Goal: Information Seeking & Learning: Learn about a topic

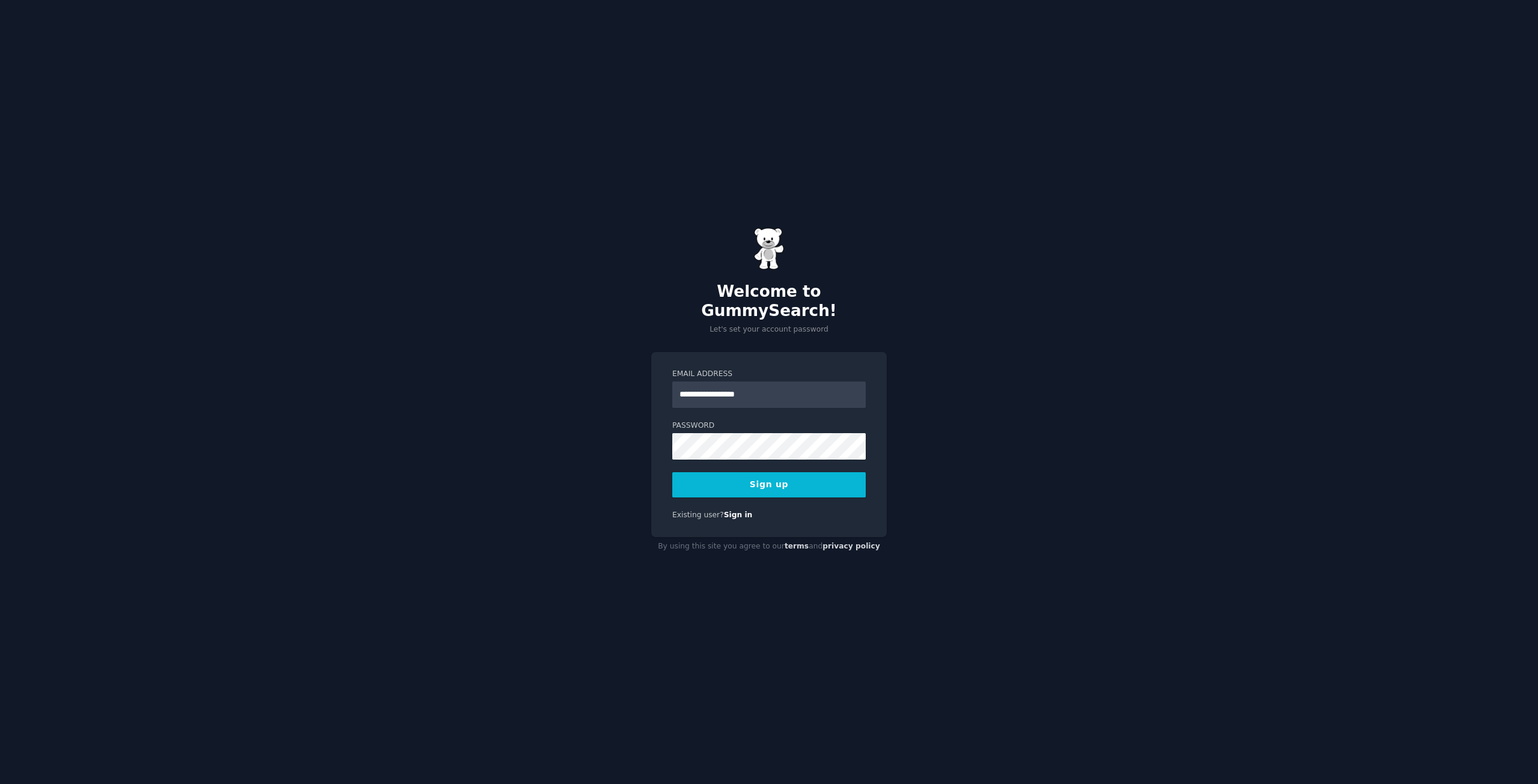
type input "**********"
click at [672, 472] on button "Sign up" at bounding box center [769, 484] width 193 height 25
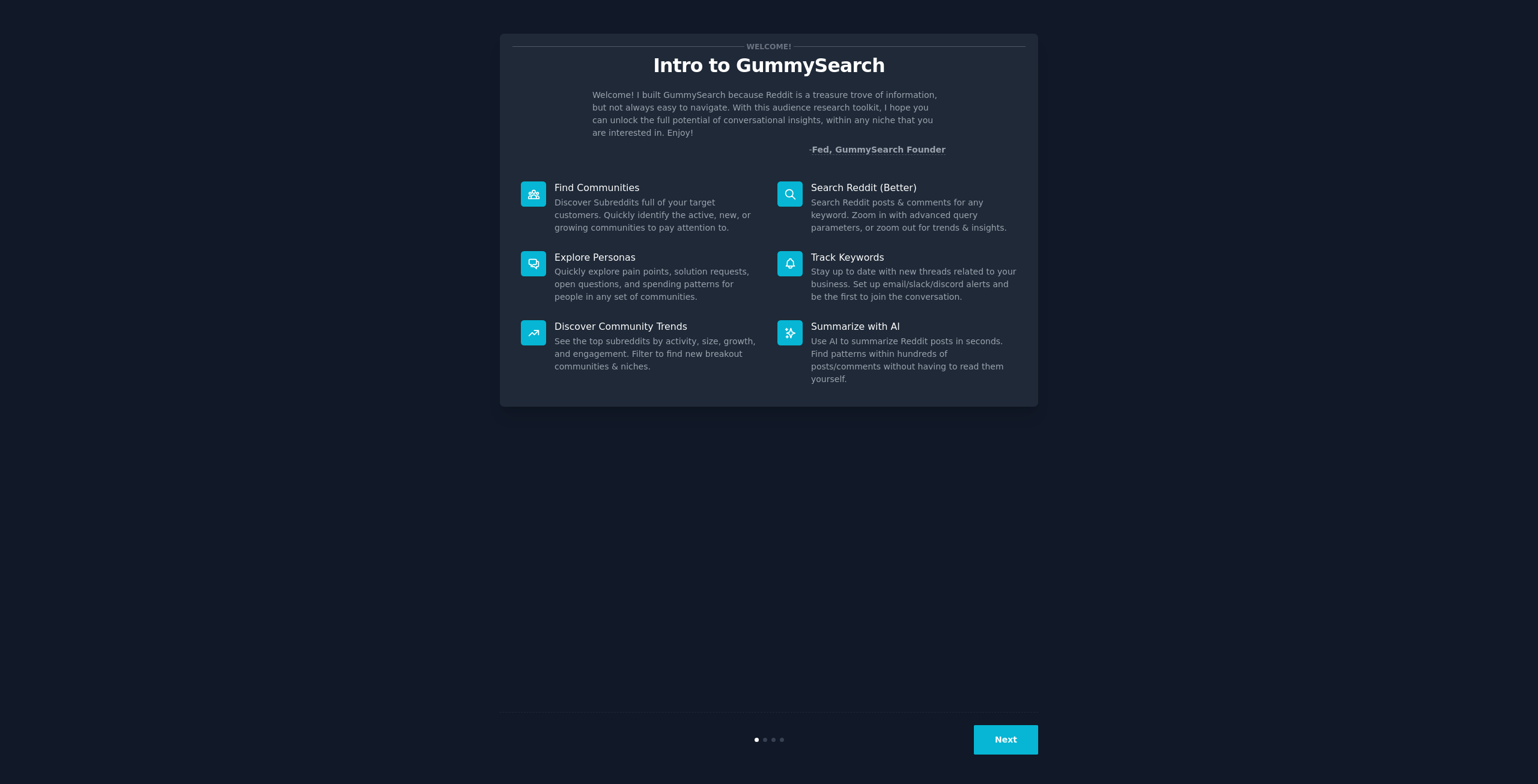
click at [1006, 750] on button "Next" at bounding box center [1006, 739] width 64 height 30
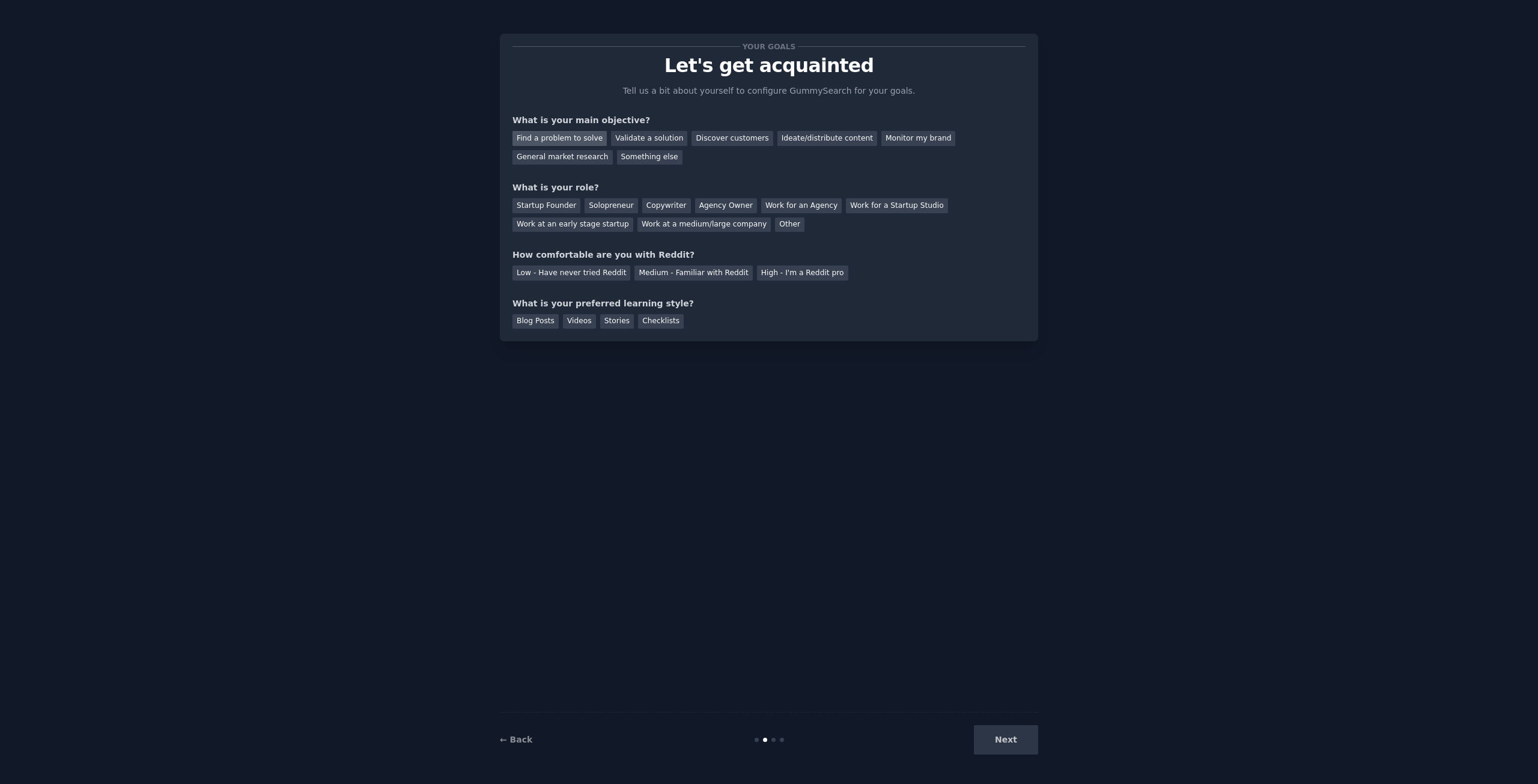
click at [569, 141] on div "Find a problem to solve" at bounding box center [560, 138] width 95 height 15
click at [596, 206] on div "Solopreneur" at bounding box center [611, 205] width 53 height 15
click at [702, 274] on div "Medium - Familiar with Reddit" at bounding box center [693, 273] width 118 height 15
click at [540, 319] on div "Blog Posts" at bounding box center [536, 321] width 46 height 15
click at [584, 319] on div "Videos" at bounding box center [579, 321] width 33 height 15
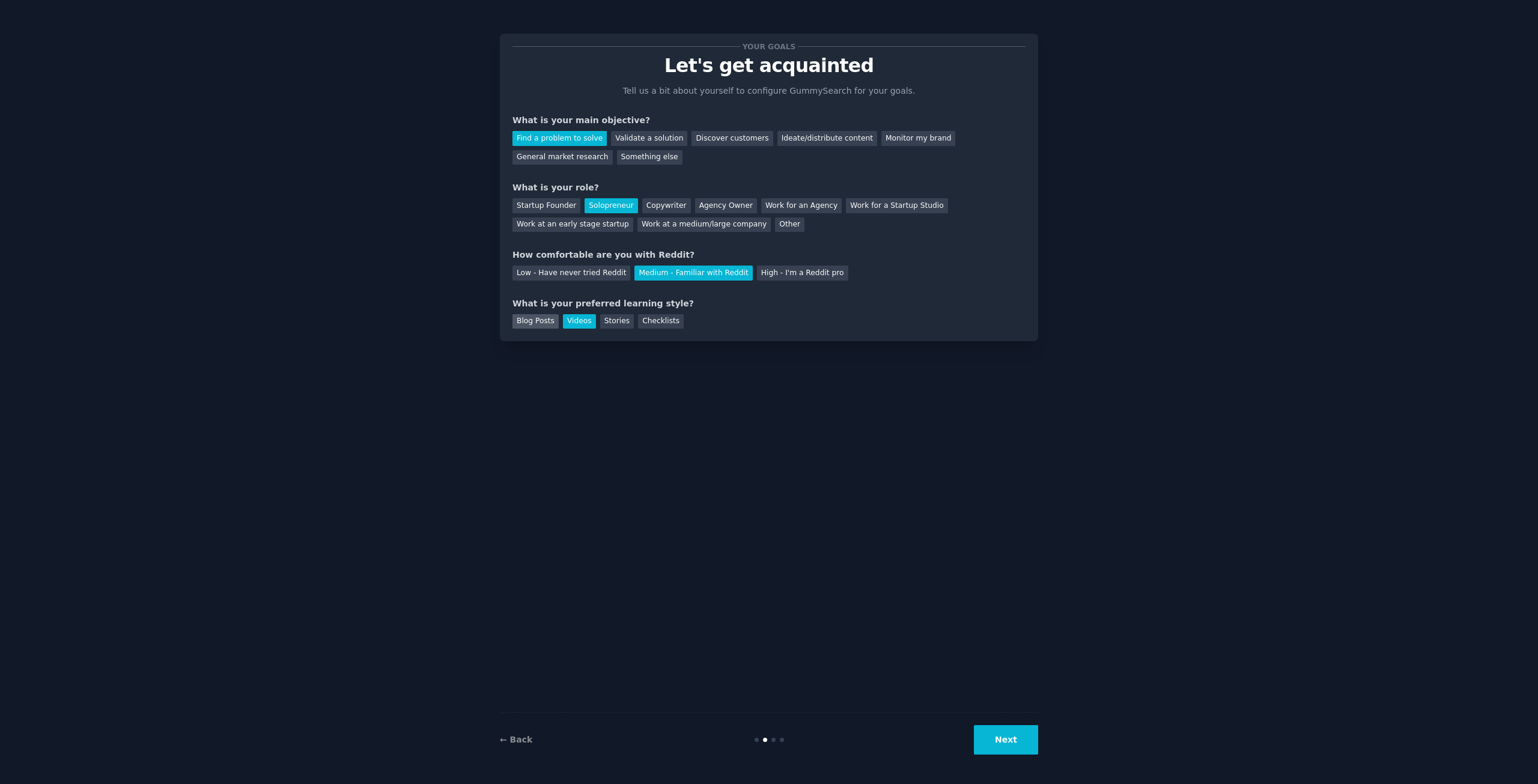
click at [528, 317] on div "Blog Posts" at bounding box center [536, 321] width 46 height 15
click at [1008, 744] on button "Next" at bounding box center [1006, 739] width 64 height 30
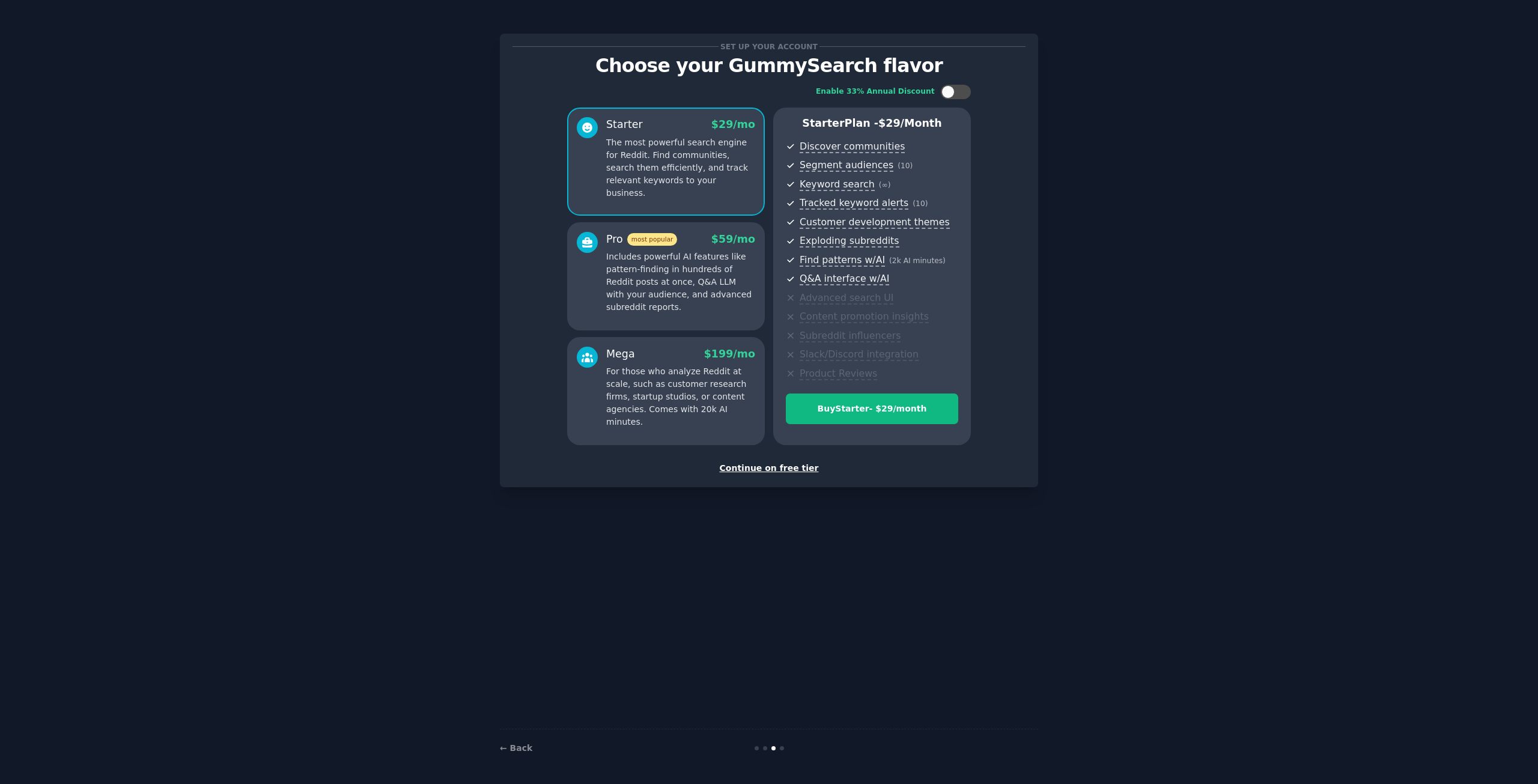
click at [800, 469] on div "Continue on free tier" at bounding box center [769, 468] width 513 height 13
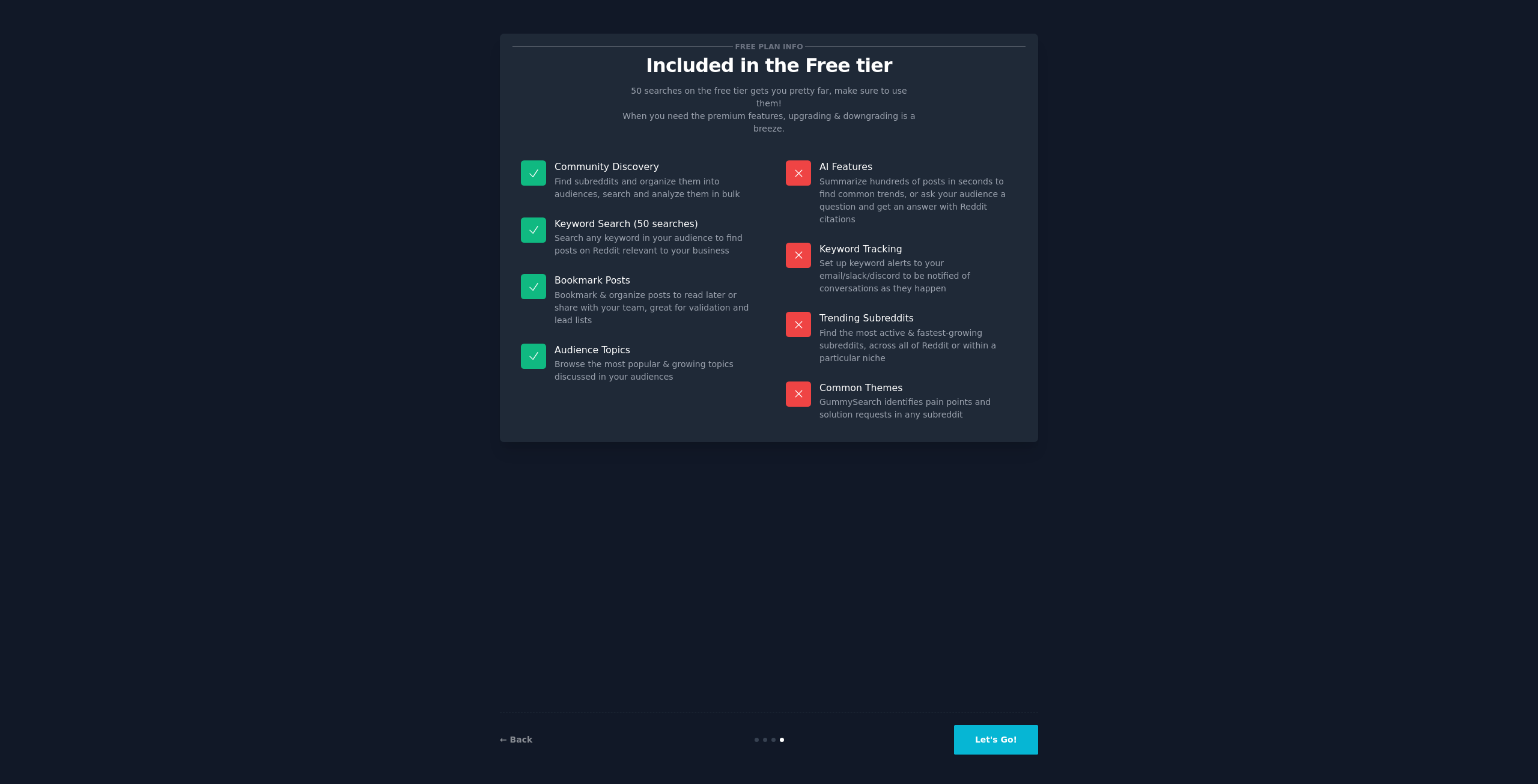
click at [1020, 747] on button "Let's Go!" at bounding box center [996, 739] width 84 height 30
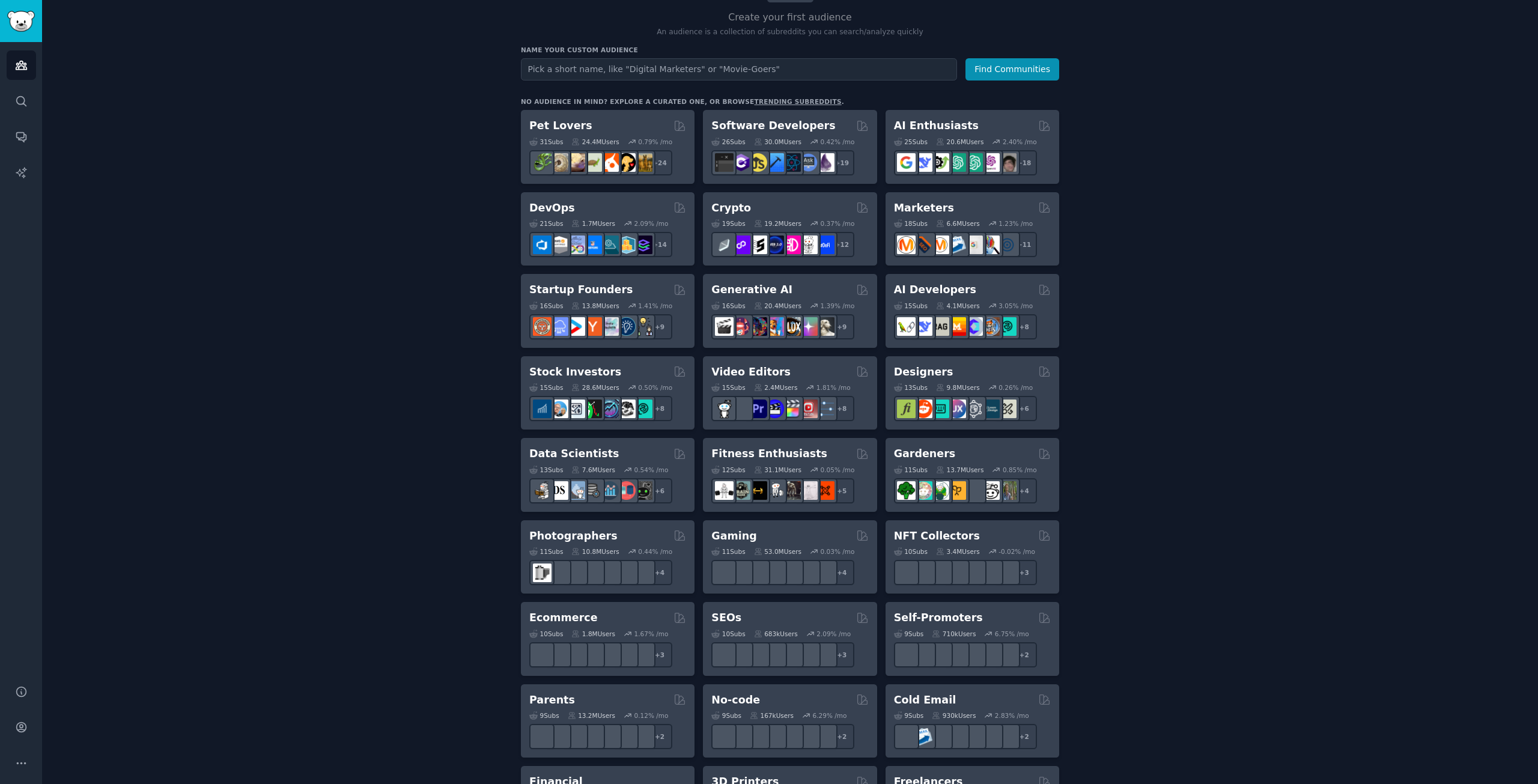
scroll to position [240, 0]
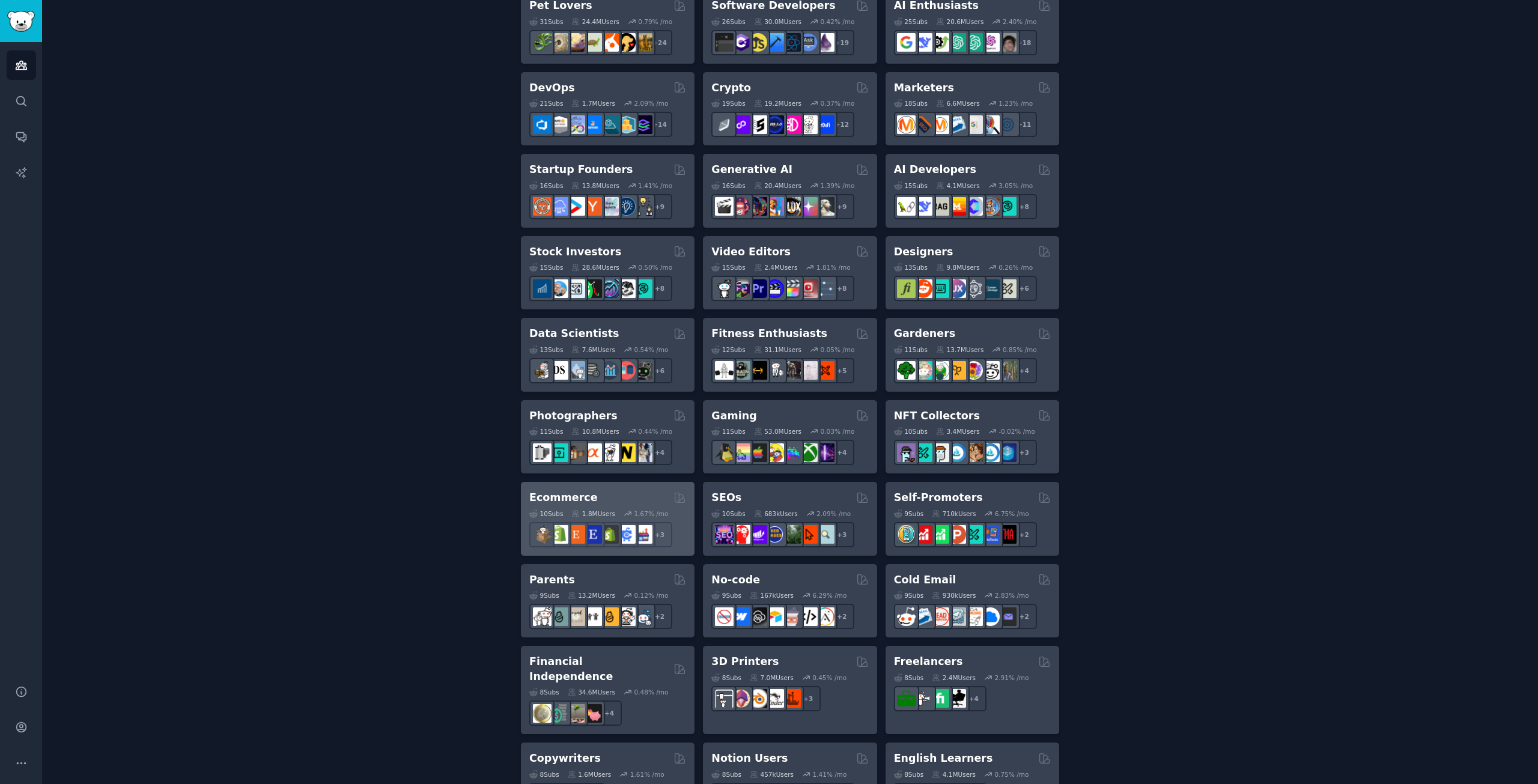
click at [545, 496] on h2 "Ecommerce" at bounding box center [563, 498] width 68 height 15
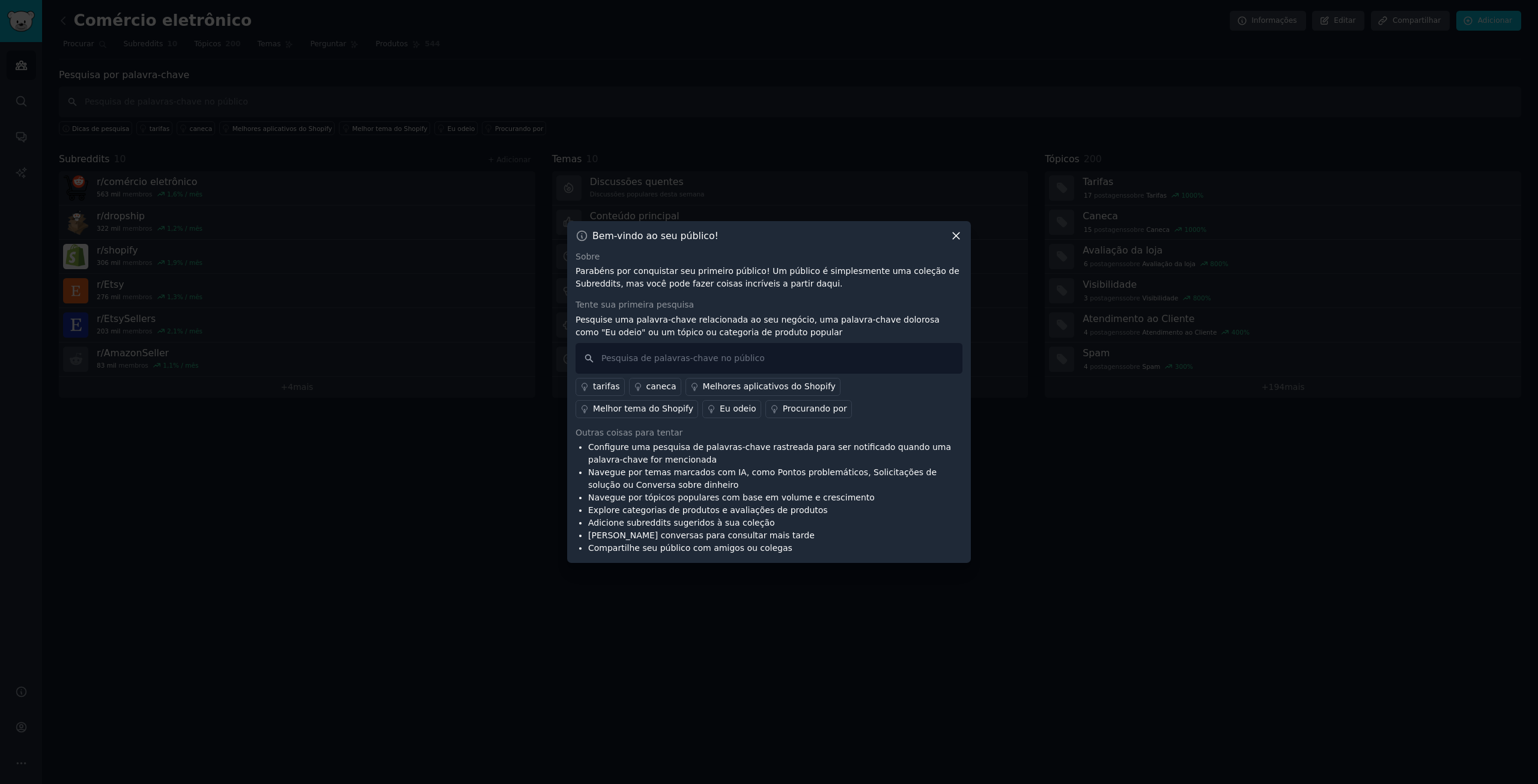
click at [792, 389] on font "Melhores aplicativos do Shopify" at bounding box center [769, 386] width 133 height 9
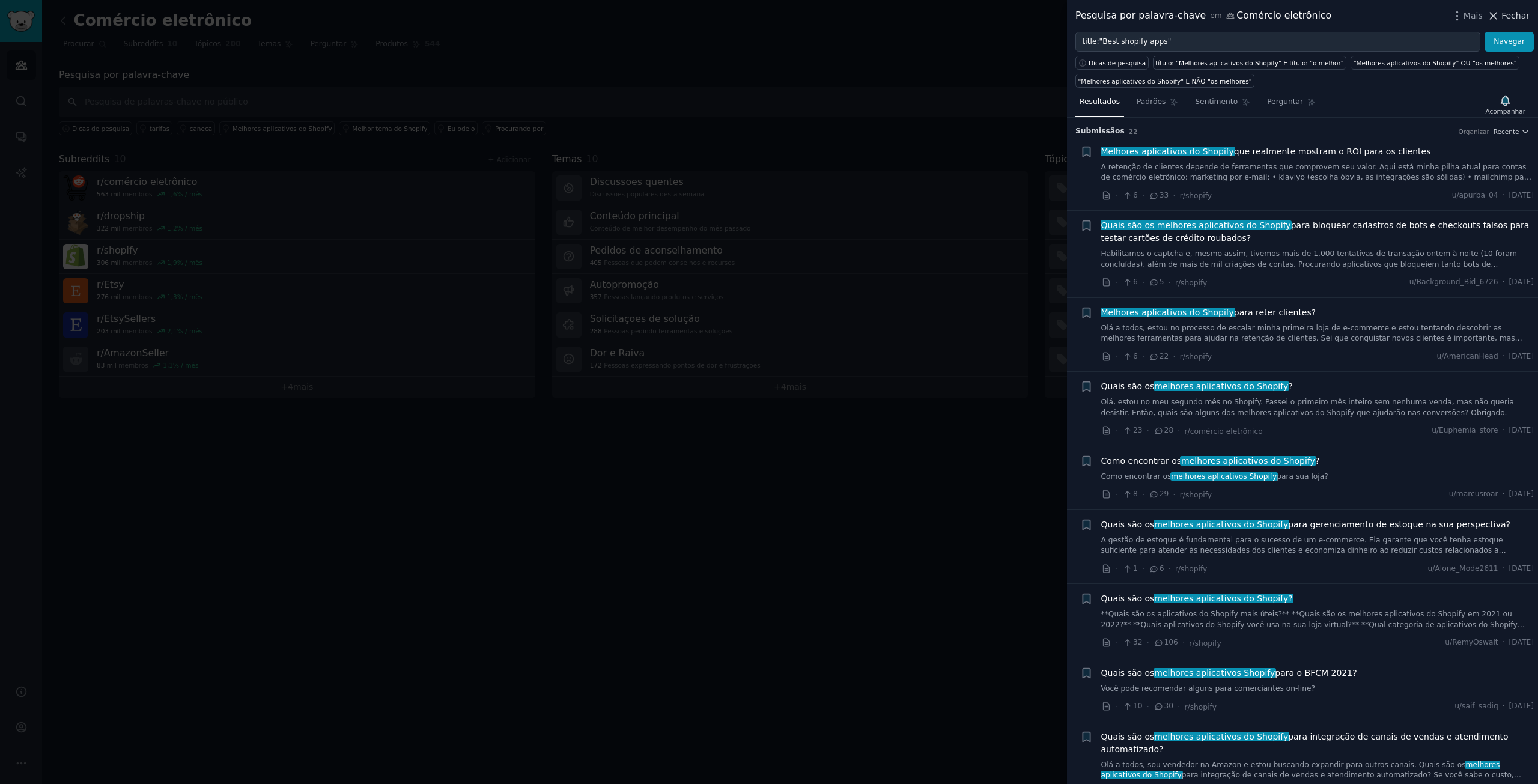
click at [1518, 11] on font "Fechar" at bounding box center [1515, 16] width 28 height 9
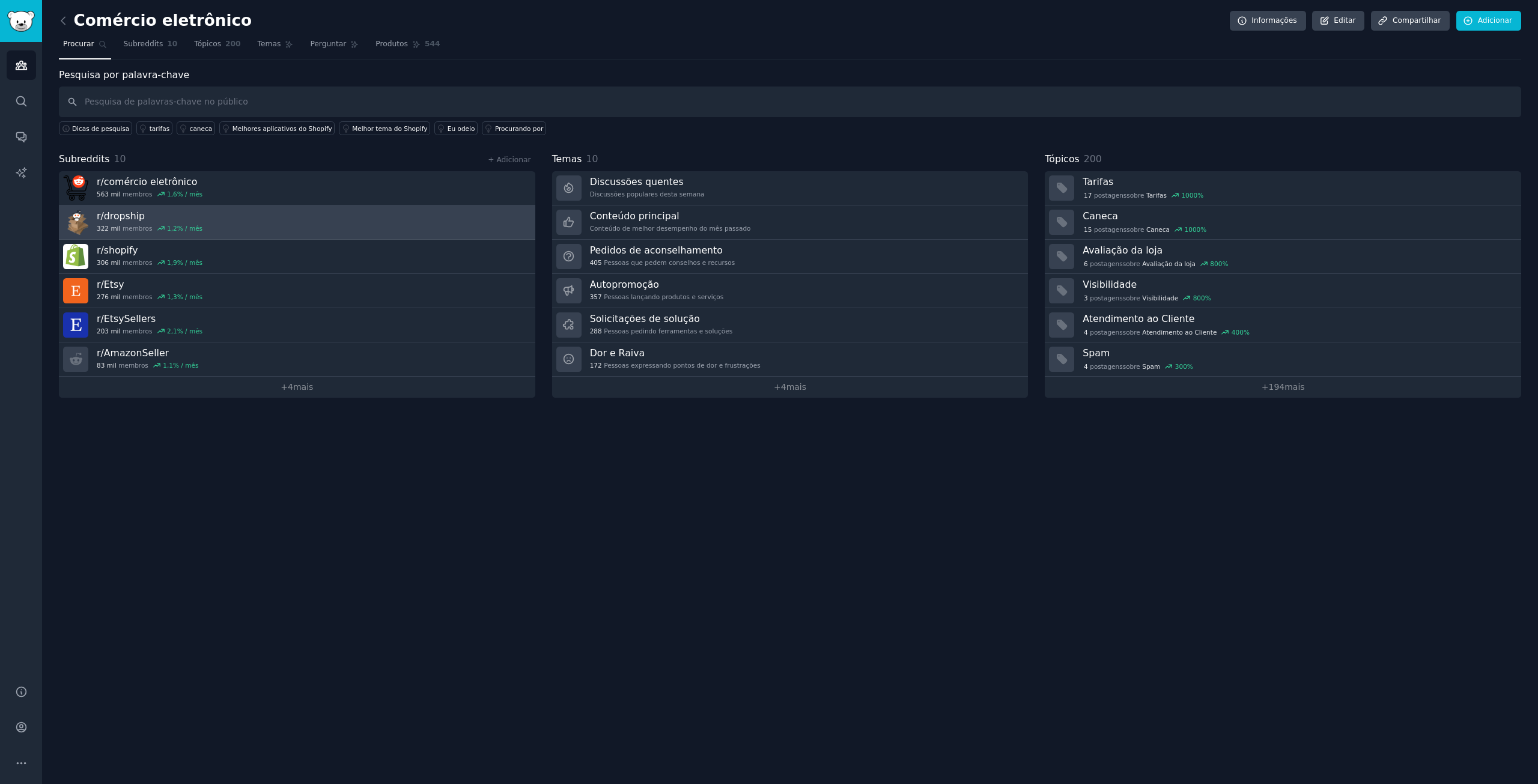
click at [242, 223] on link "r/ dropship 322 mil membros 1,2 % / mês" at bounding box center [297, 222] width 476 height 34
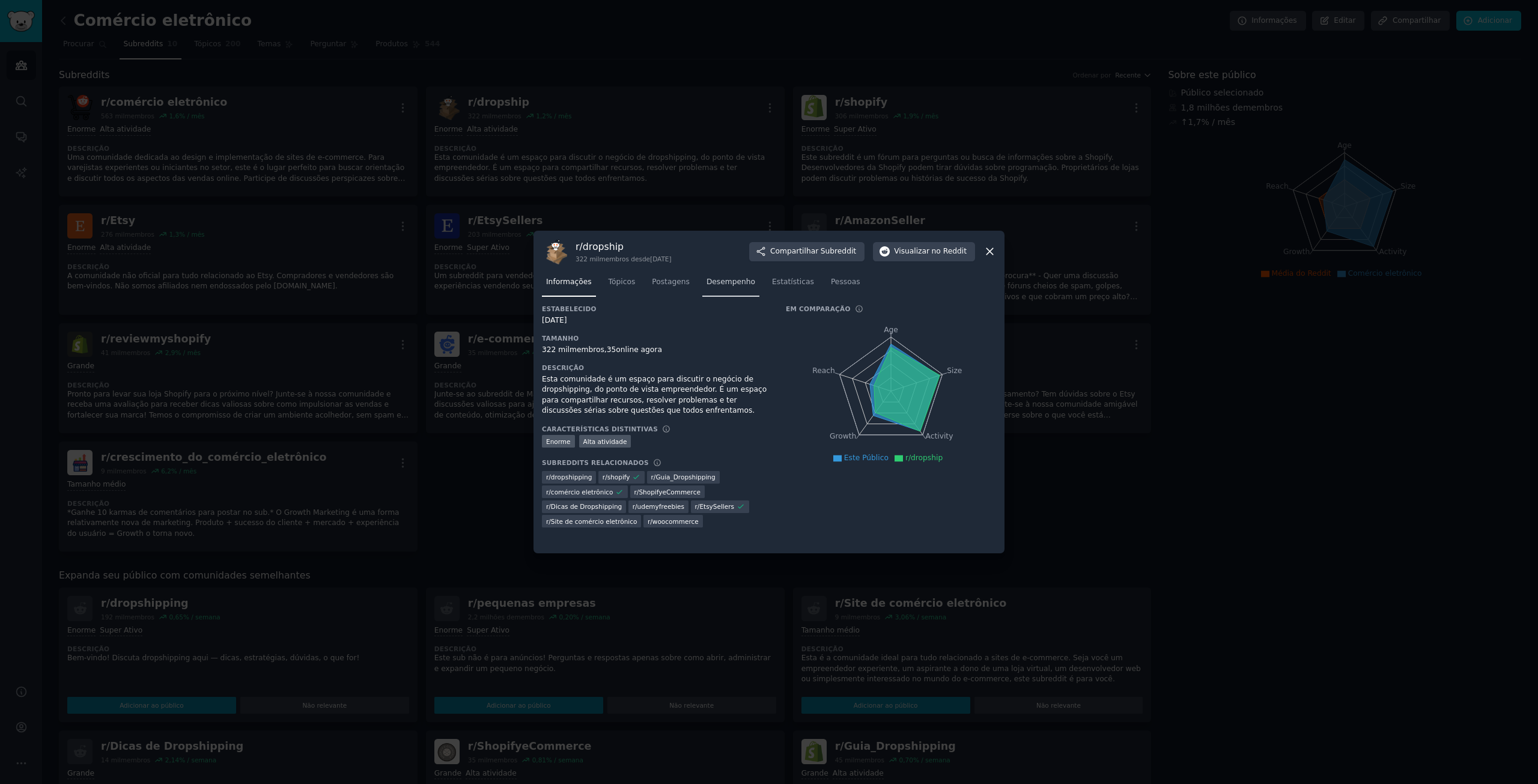
click at [718, 295] on link "Desempenho" at bounding box center [731, 285] width 57 height 24
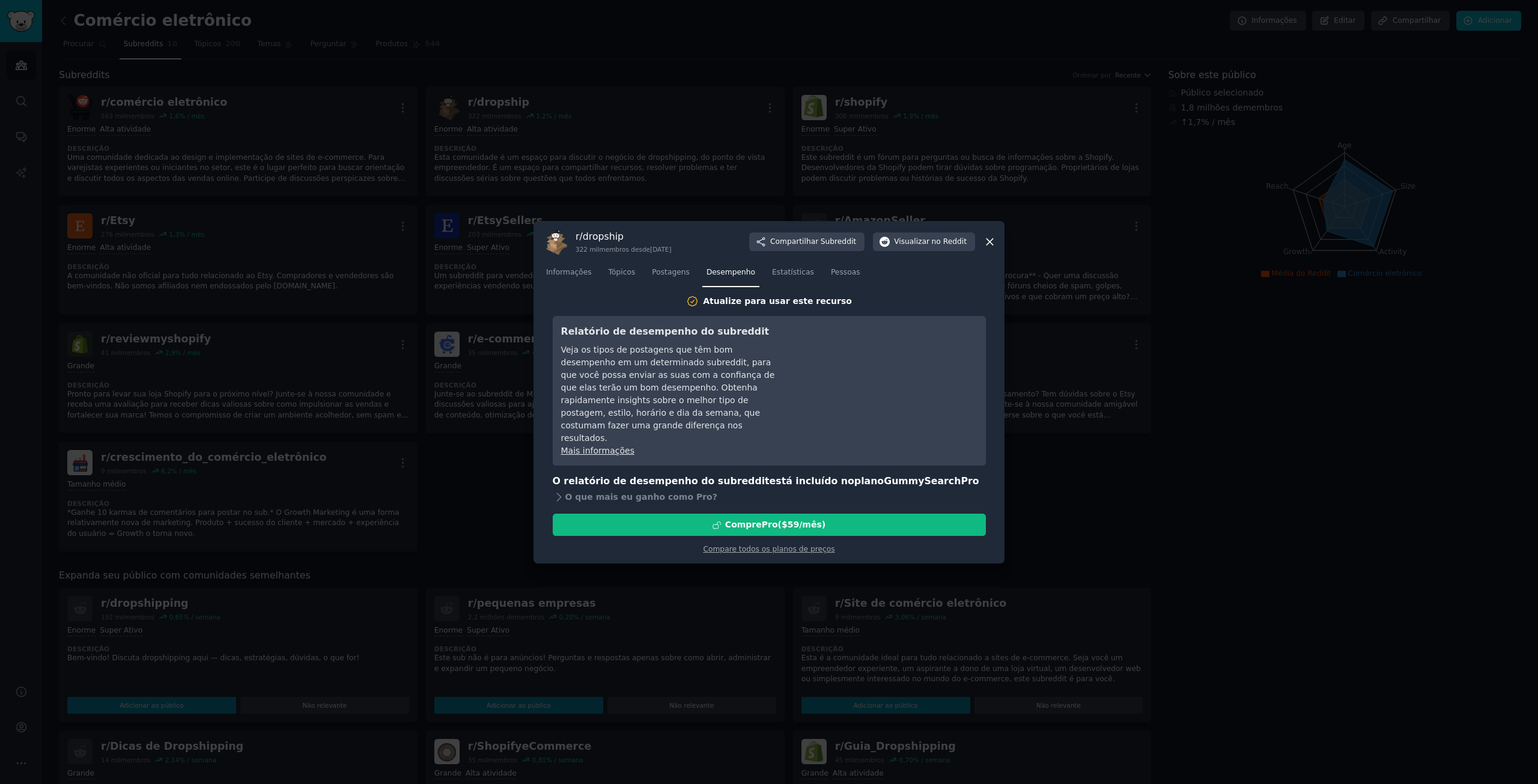
click at [991, 247] on icon at bounding box center [990, 242] width 13 height 13
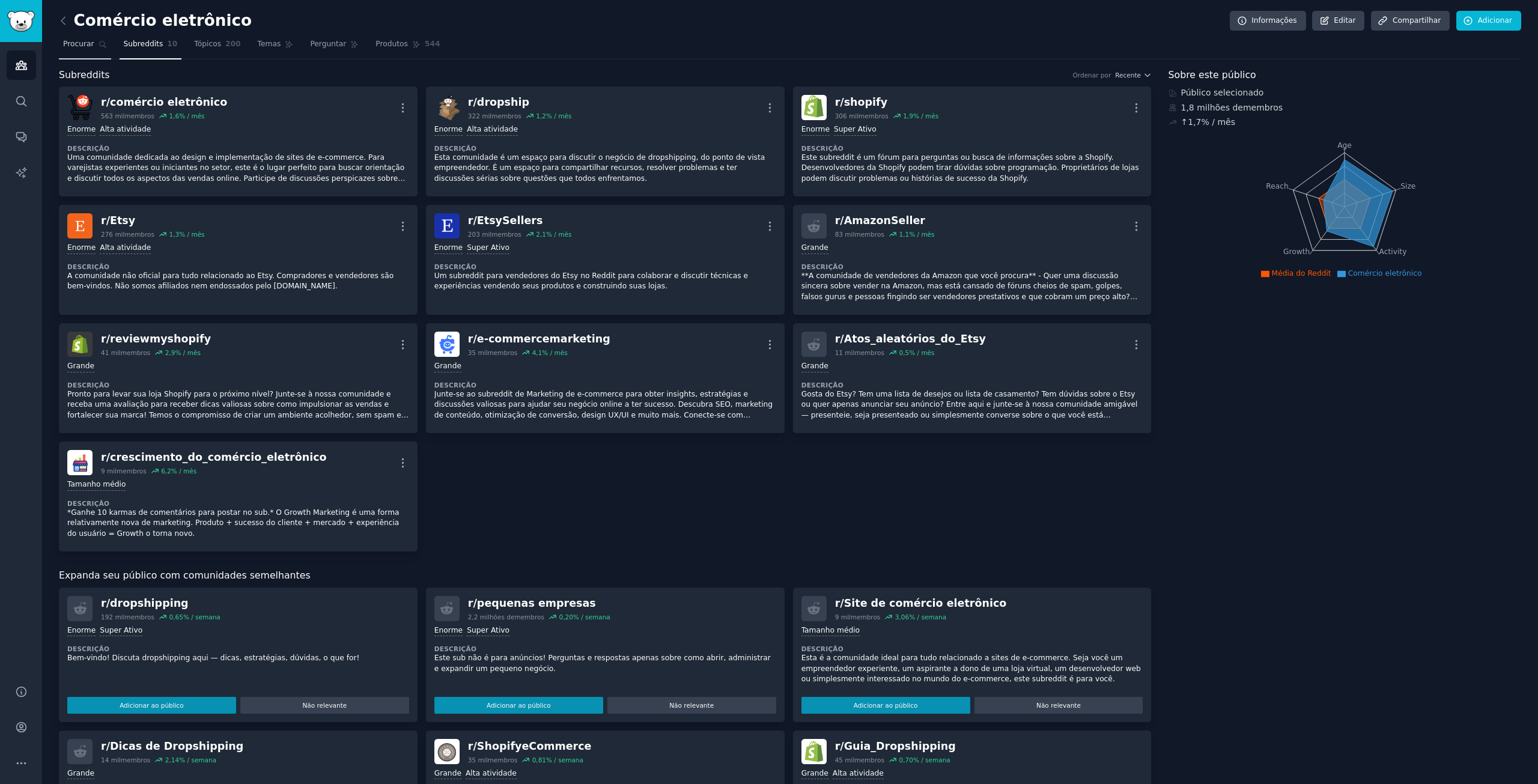
click at [70, 53] on link "Procurar" at bounding box center [84, 47] width 52 height 24
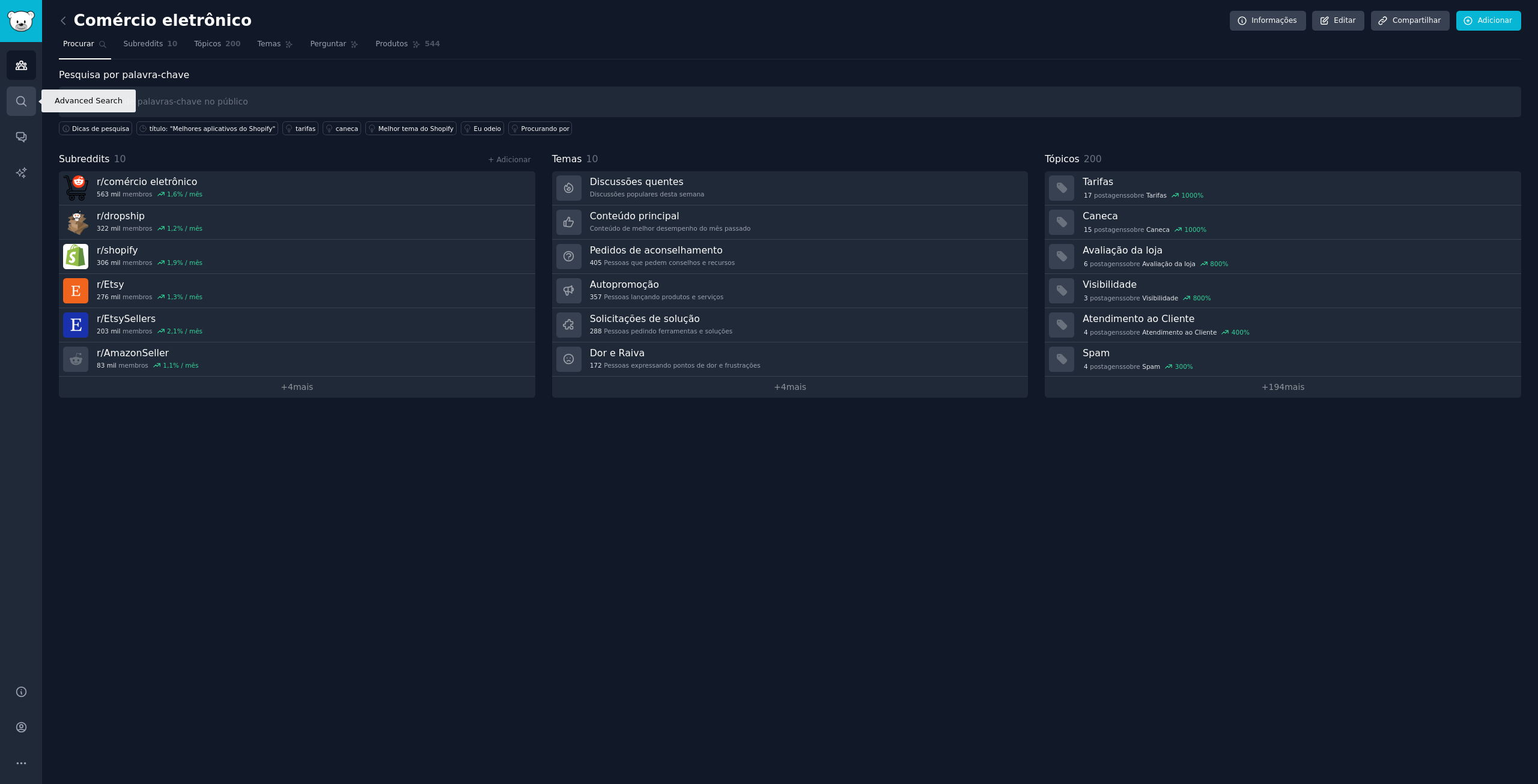
click at [22, 102] on icon "Barra lateral" at bounding box center [21, 101] width 13 height 13
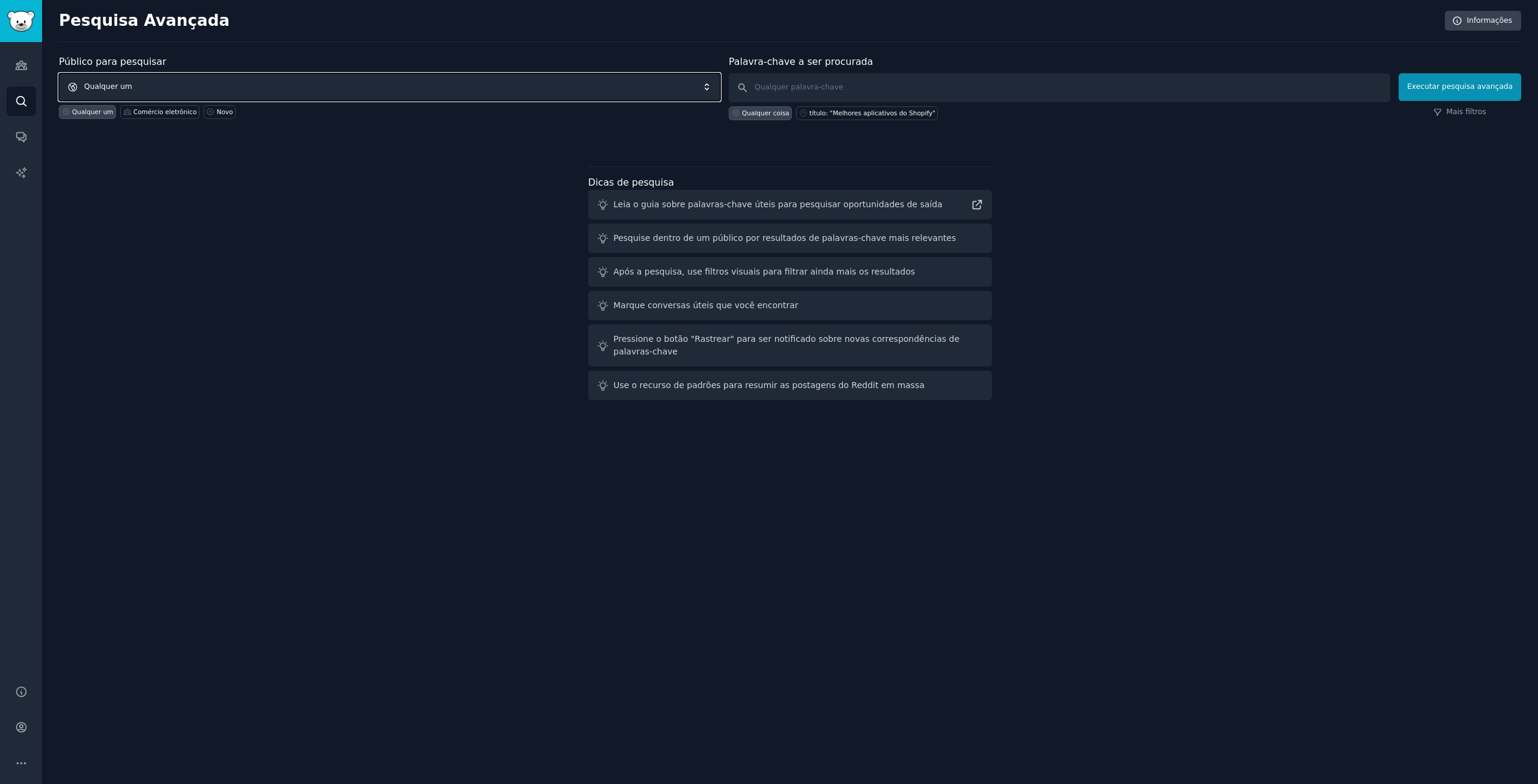
click at [526, 99] on span "Qualquer um" at bounding box center [389, 86] width 661 height 28
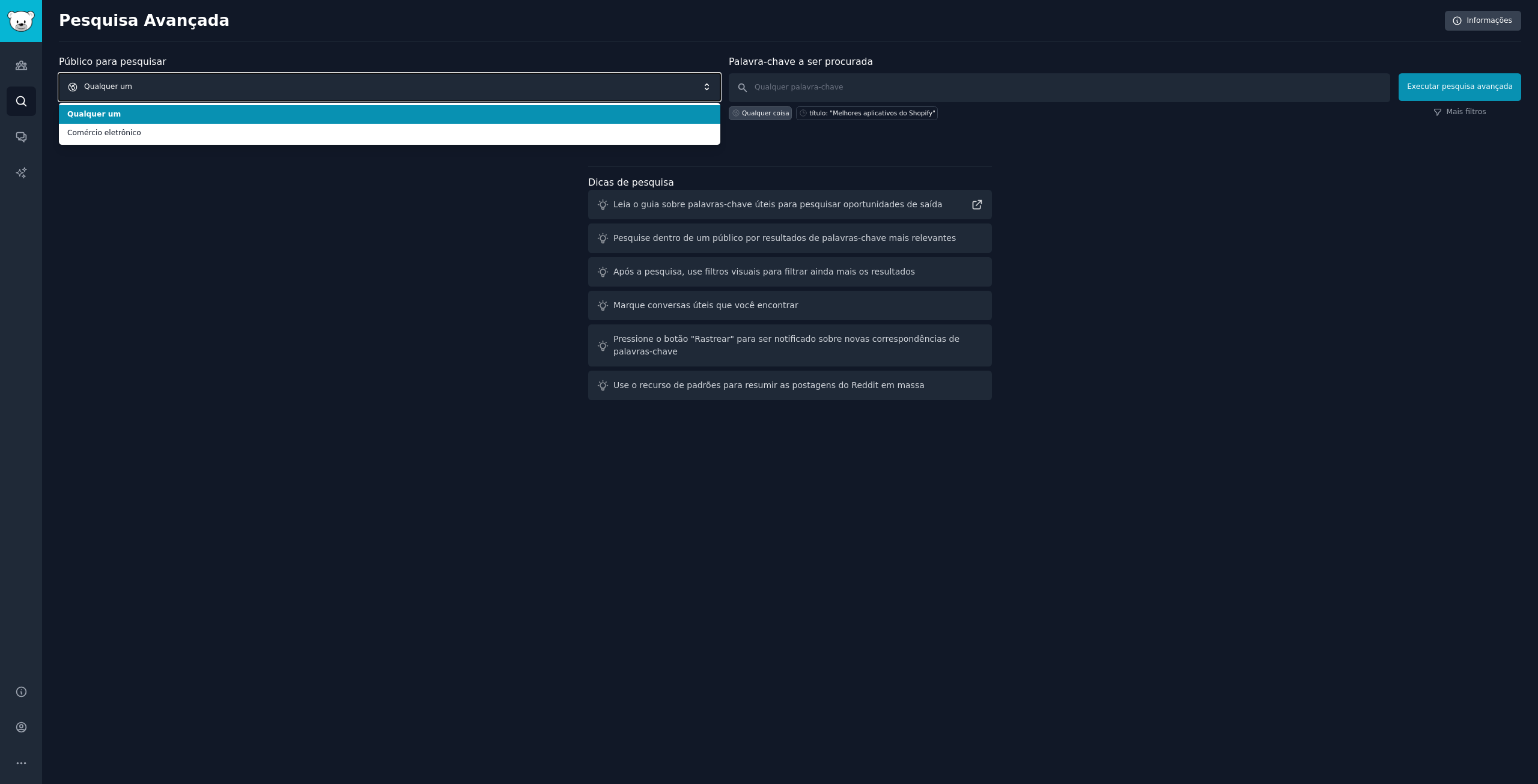
click at [526, 99] on span "Qualquer um" at bounding box center [389, 86] width 661 height 28
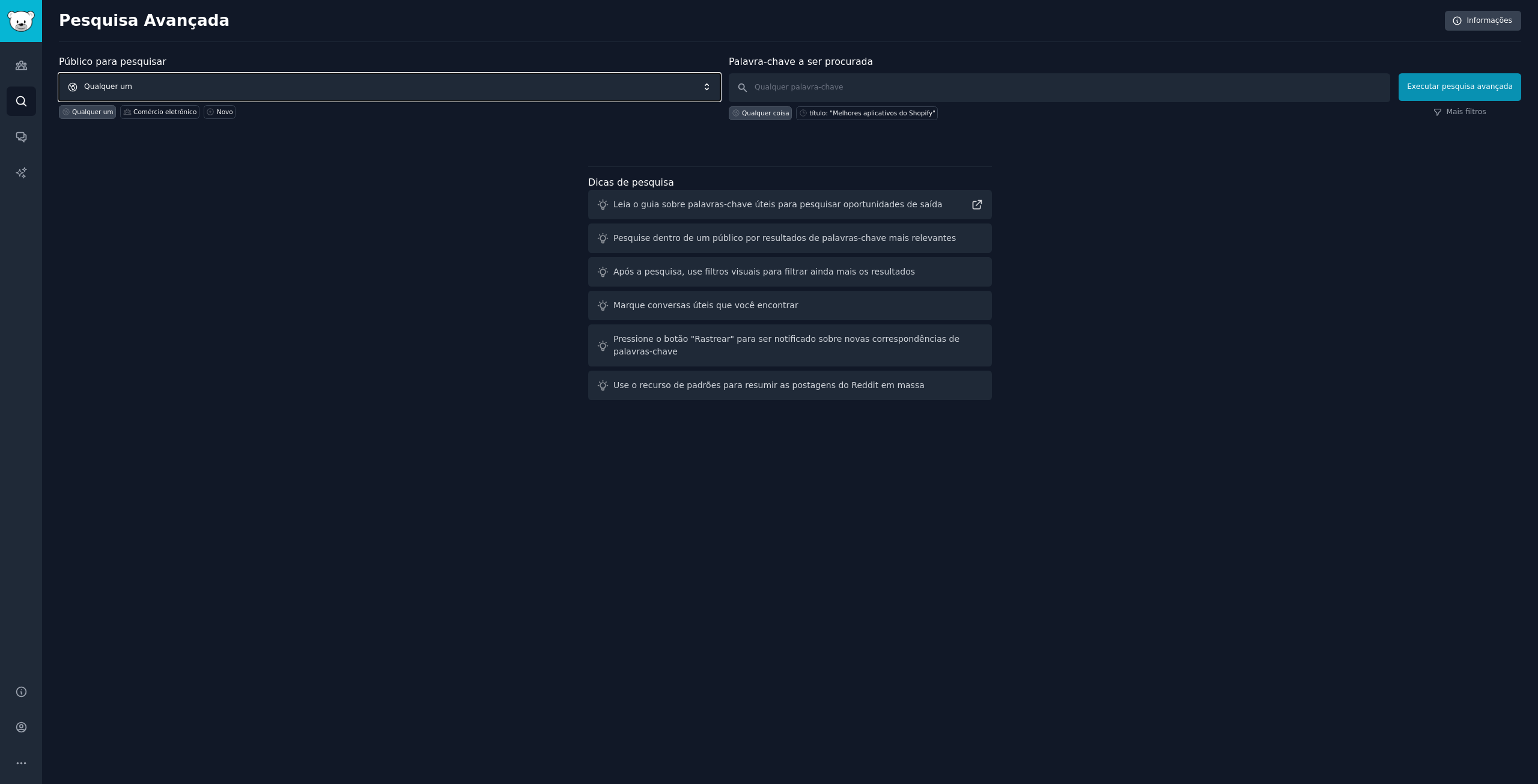
click at [526, 99] on span "Qualquer um" at bounding box center [389, 86] width 661 height 28
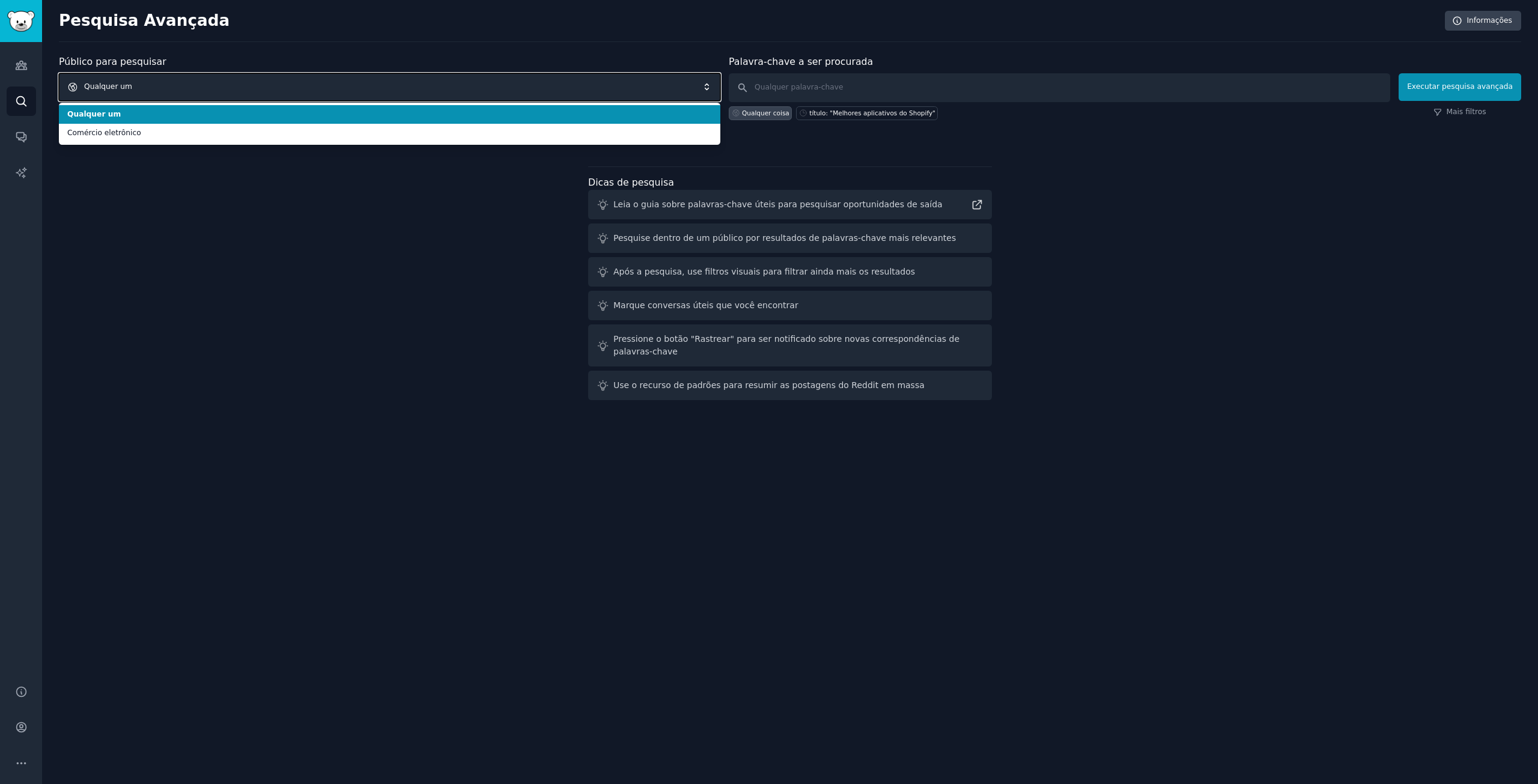
click at [526, 99] on span "Qualquer um" at bounding box center [389, 86] width 661 height 28
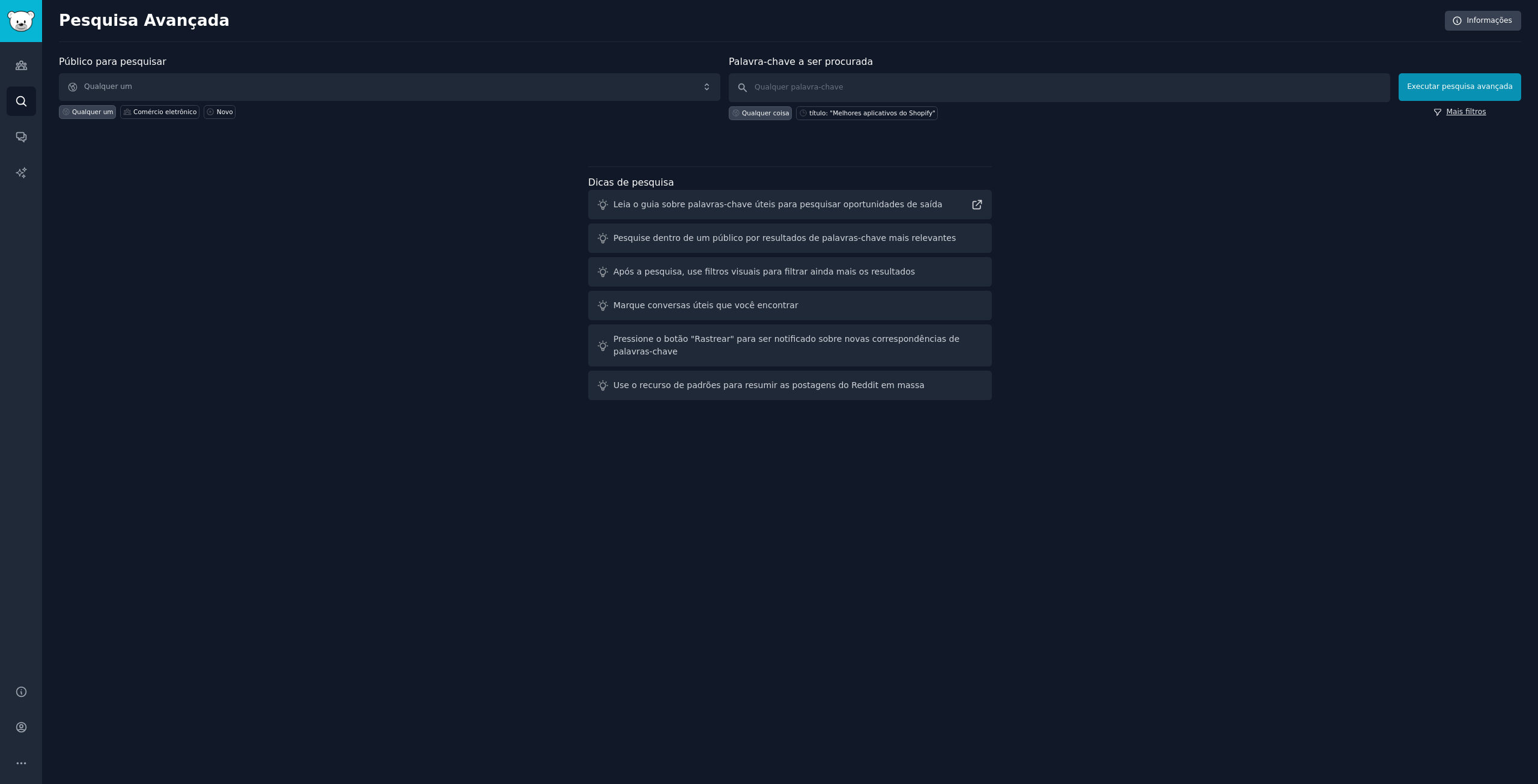
click at [1473, 113] on font "Mais filtros" at bounding box center [1466, 111] width 40 height 8
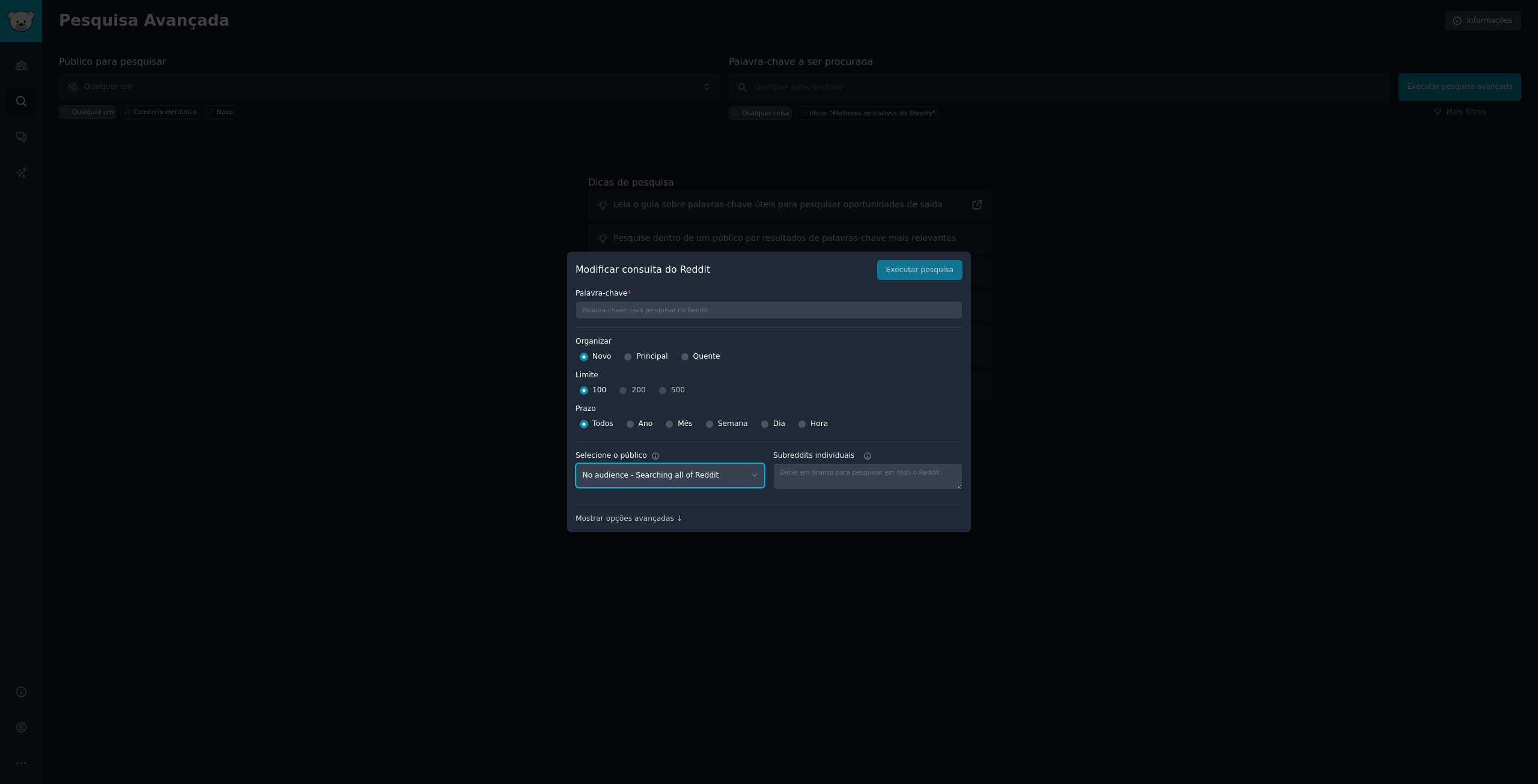
click at [734, 475] on select "No audience - Searching all of Reddit Ecommerce - 10 Subreddits" at bounding box center [670, 475] width 189 height 24
select select "853c82d902"
click at [575, 463] on select "No audience - Searching all of Reddit Ecommerce - 10 Subreddits" at bounding box center [670, 475] width 189 height 24
click at [643, 518] on font "Mostrar opções avançadas ↓" at bounding box center [629, 518] width 107 height 8
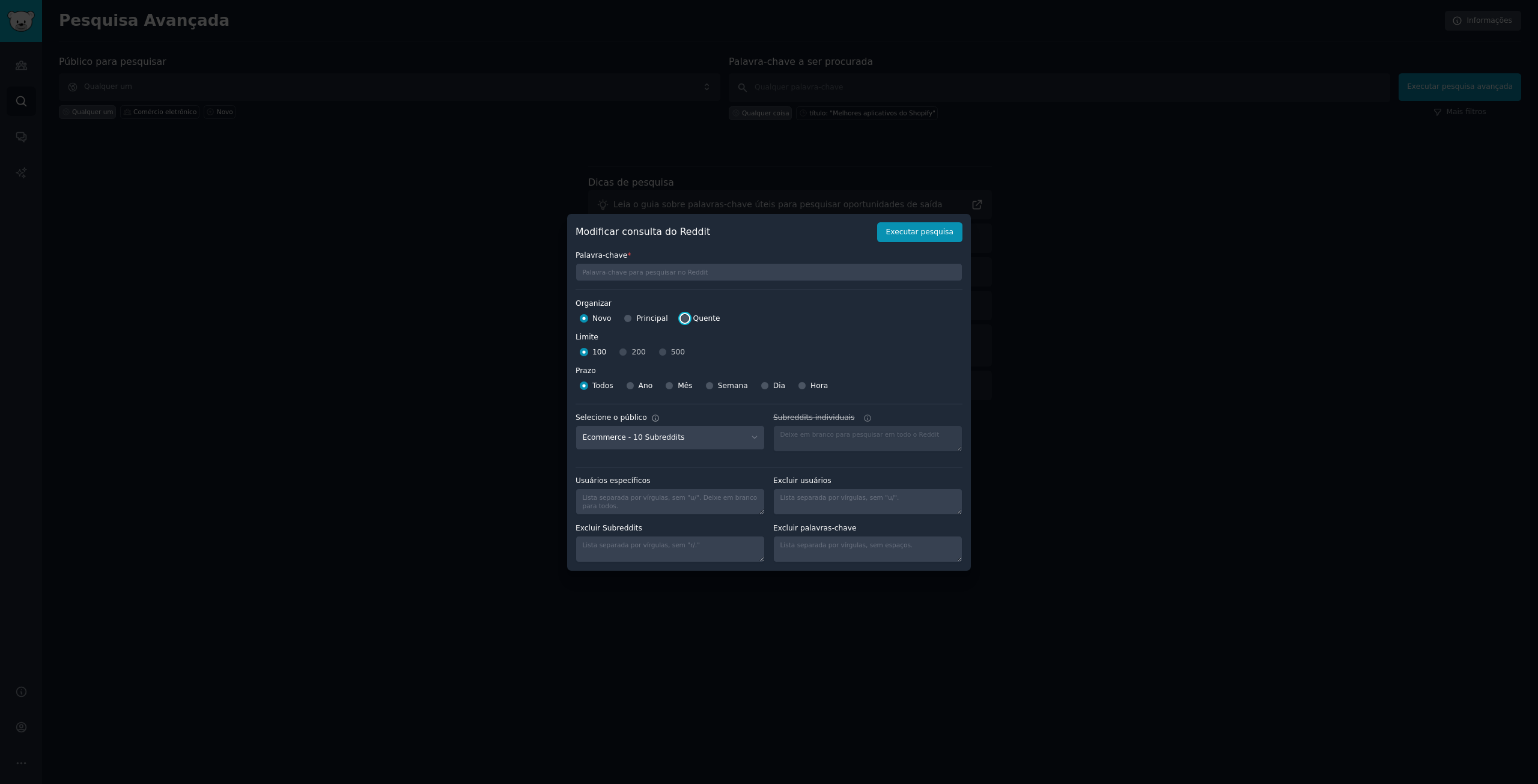
click at [681, 317] on input "Quente" at bounding box center [685, 318] width 8 height 8
radio input "true"
click at [938, 225] on button "Executar pesquisa" at bounding box center [919, 232] width 85 height 20
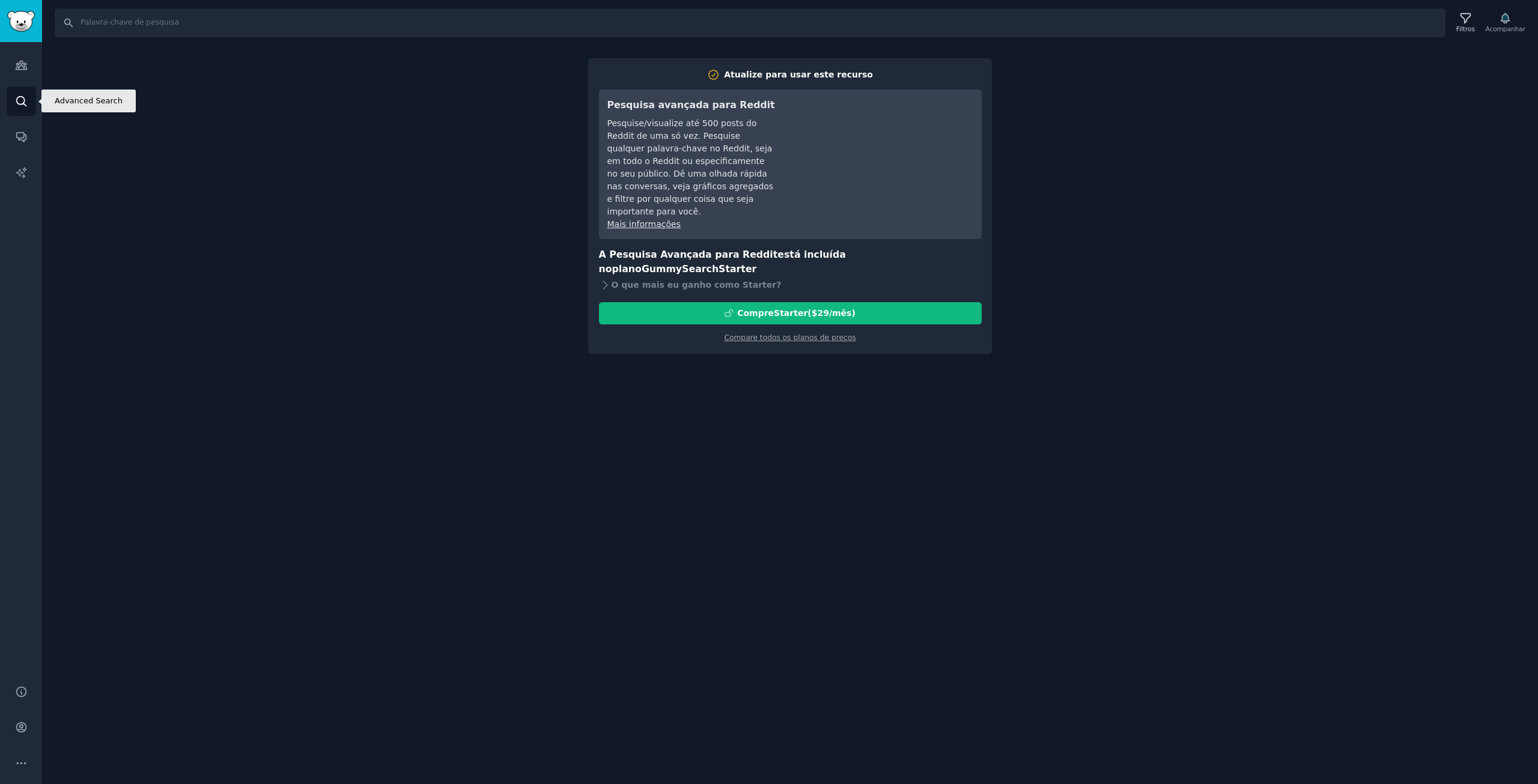
click at [26, 103] on icon "Barra lateral" at bounding box center [21, 101] width 13 height 13
